Goal: Information Seeking & Learning: Understand process/instructions

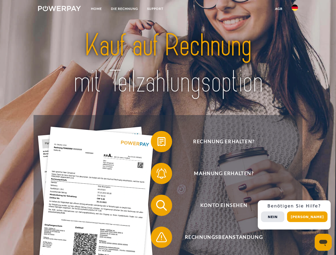
click at [59, 9] on img at bounding box center [59, 8] width 43 height 5
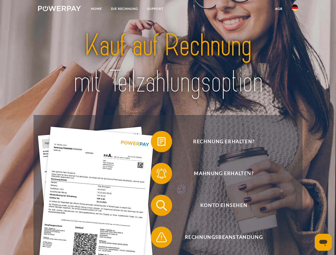
click at [294, 9] on img at bounding box center [294, 8] width 6 height 6
click at [278, 9] on link "agb" at bounding box center [278, 9] width 16 height 10
click at [157, 143] on span at bounding box center [153, 141] width 27 height 27
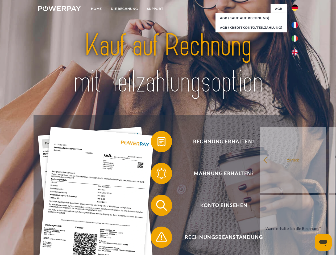
click at [157, 175] on span at bounding box center [153, 173] width 27 height 27
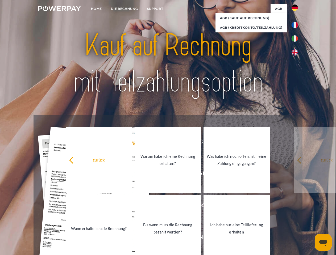
click at [157, 206] on link "Bis wann muss die Rechnung bezahlt werden?" at bounding box center [167, 228] width 66 height 66
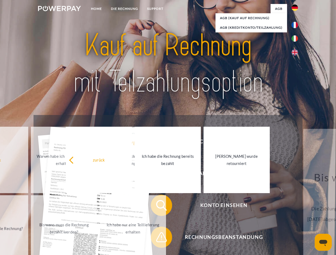
click at [157, 238] on span at bounding box center [153, 237] width 27 height 27
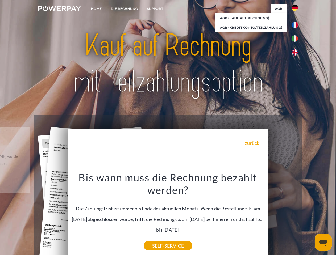
click at [296, 215] on div "Rechnung erhalten? Mahnung erhalten? Konto einsehen" at bounding box center [167, 221] width 268 height 213
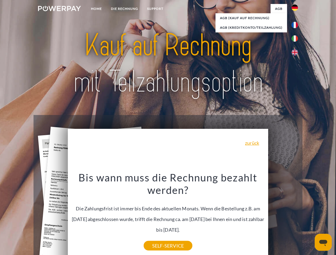
click at [283, 216] on span "Konto einsehen" at bounding box center [223, 205] width 130 height 21
click at [309, 217] on header "Home DIE RECHNUNG SUPPORT" at bounding box center [168, 183] width 336 height 367
